Goal: Task Accomplishment & Management: Manage account settings

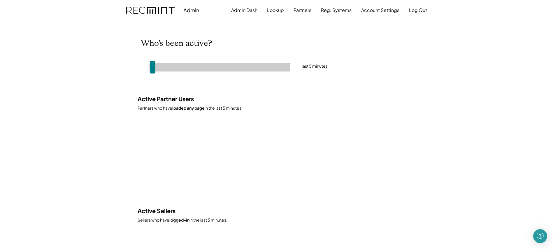
click at [156, 68] on div at bounding box center [220, 67] width 140 height 8
click at [163, 68] on div at bounding box center [220, 67] width 140 height 8
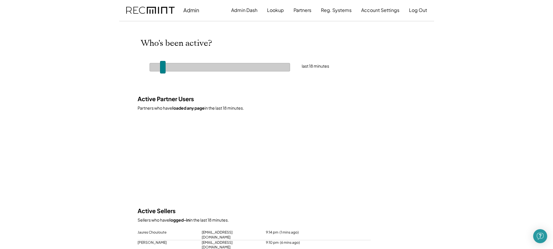
click at [162, 69] on span at bounding box center [163, 67] width 6 height 13
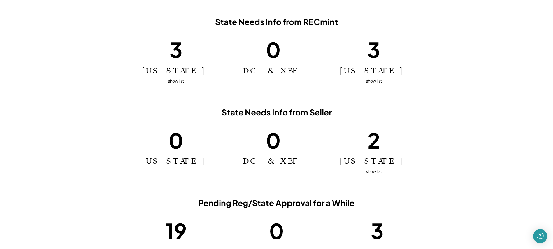
scroll to position [375, 0]
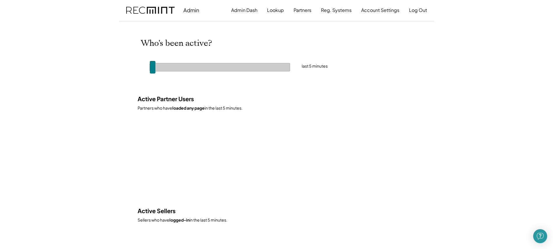
click at [167, 68] on div at bounding box center [220, 67] width 140 height 8
click at [162, 69] on div at bounding box center [220, 67] width 140 height 8
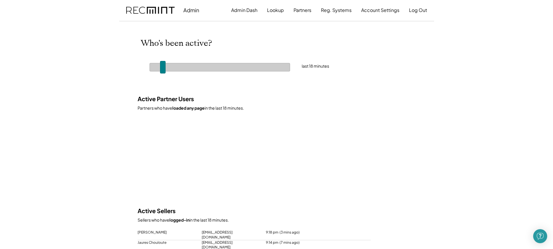
click at [166, 67] on div at bounding box center [220, 67] width 140 height 8
click at [164, 68] on span at bounding box center [166, 67] width 6 height 13
click at [162, 69] on div at bounding box center [220, 67] width 140 height 8
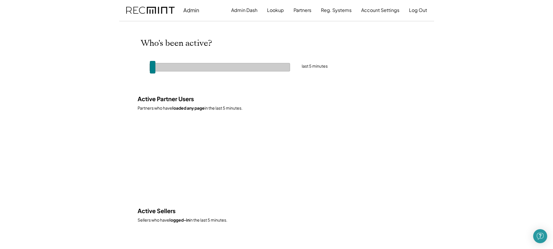
click at [160, 68] on div at bounding box center [220, 67] width 140 height 8
click at [166, 69] on div at bounding box center [220, 67] width 140 height 8
